Goal: Information Seeking & Learning: Check status

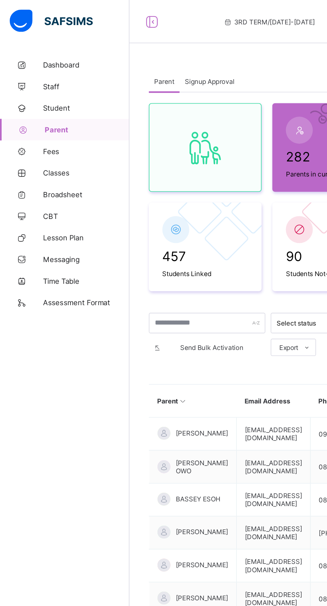
click at [38, 120] on span "Broadsheet" at bounding box center [53, 120] width 53 height 5
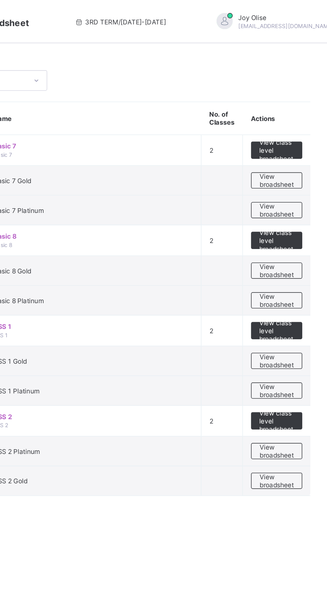
click at [290, 294] on span "View broadsheet" at bounding box center [294, 297] width 21 height 10
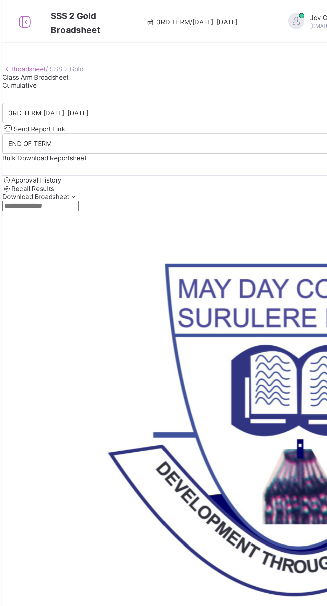
scroll to position [408, 0]
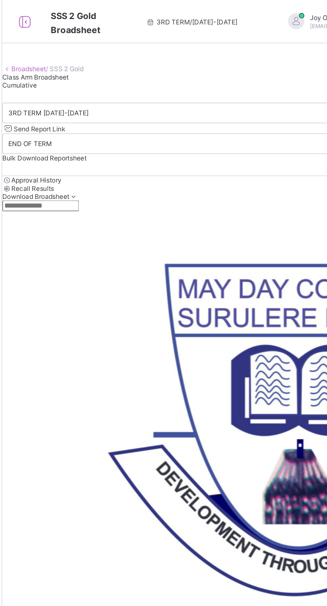
click at [102, 55] on span "Cumulative" at bounding box center [90, 52] width 21 height 5
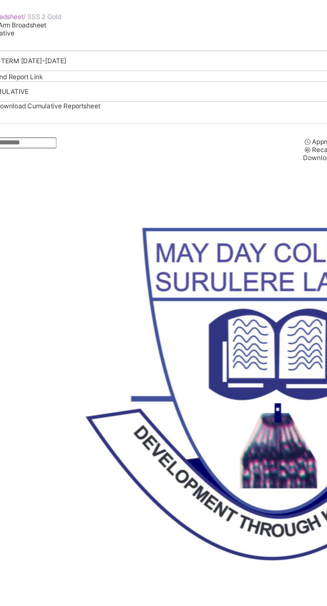
scroll to position [407, 0]
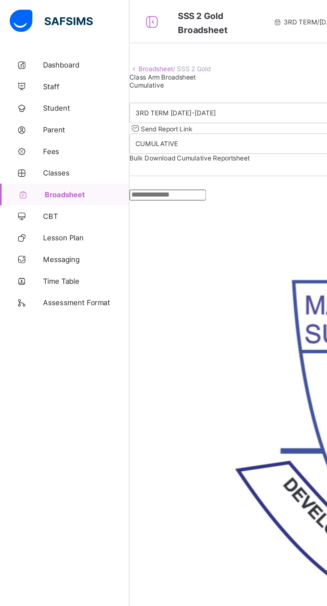
click at [53, 121] on span "Broadsheet" at bounding box center [54, 120] width 52 height 5
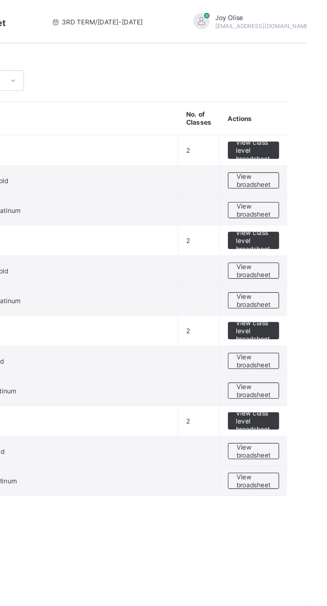
click at [303, 238] on span "View broadsheet" at bounding box center [294, 241] width 21 height 10
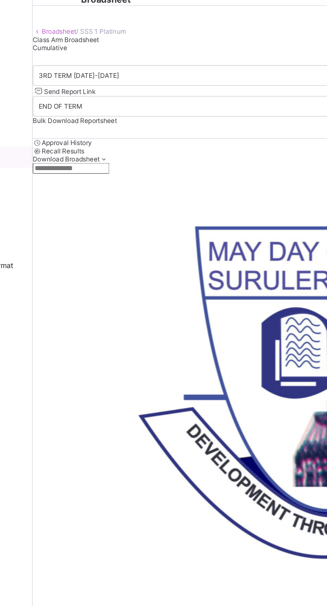
scroll to position [383, 73]
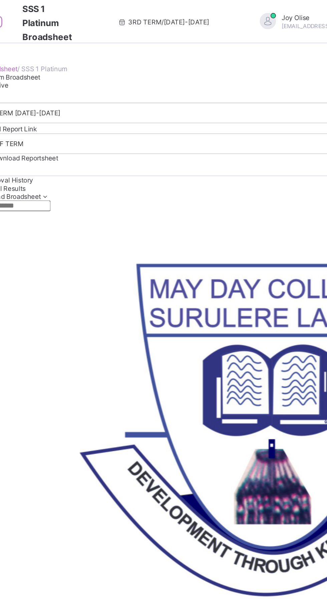
click at [145, 55] on div "Cumulative" at bounding box center [203, 52] width 247 height 5
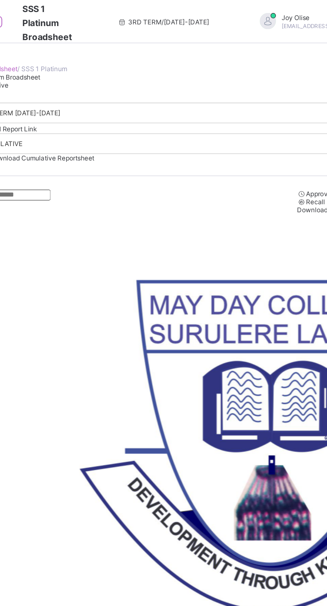
scroll to position [389, 0]
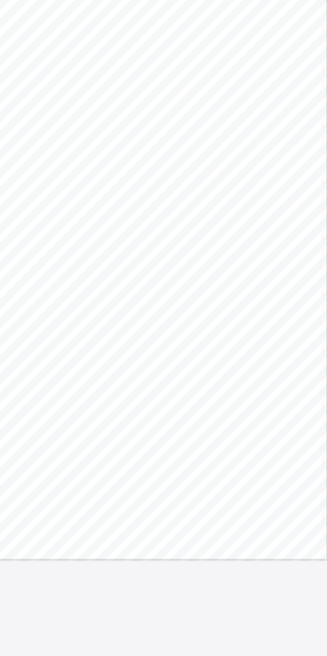
click at [215, 166] on div "MAY DAY COLLEGE Motto: Development Through Knowledge Low-Cost Housing Estate, […" at bounding box center [163, 243] width 259 height 365
click at [209, 290] on div "MAY DAY COLLEGE Motto: Development Through Knowledge Low-Cost Housing Estate, […" at bounding box center [163, 243] width 259 height 365
